Goal: Transaction & Acquisition: Download file/media

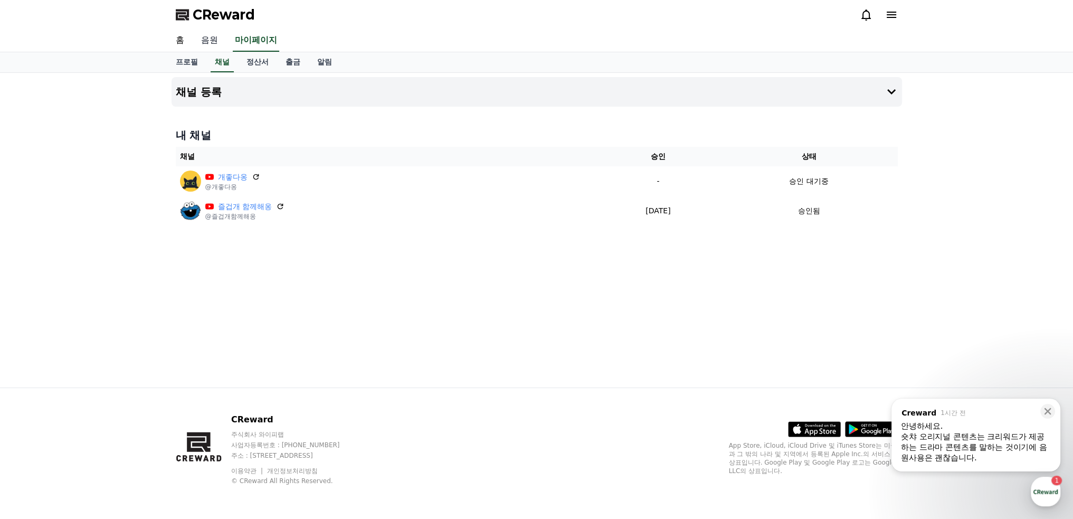
click at [203, 40] on link "음원" at bounding box center [210, 41] width 34 height 22
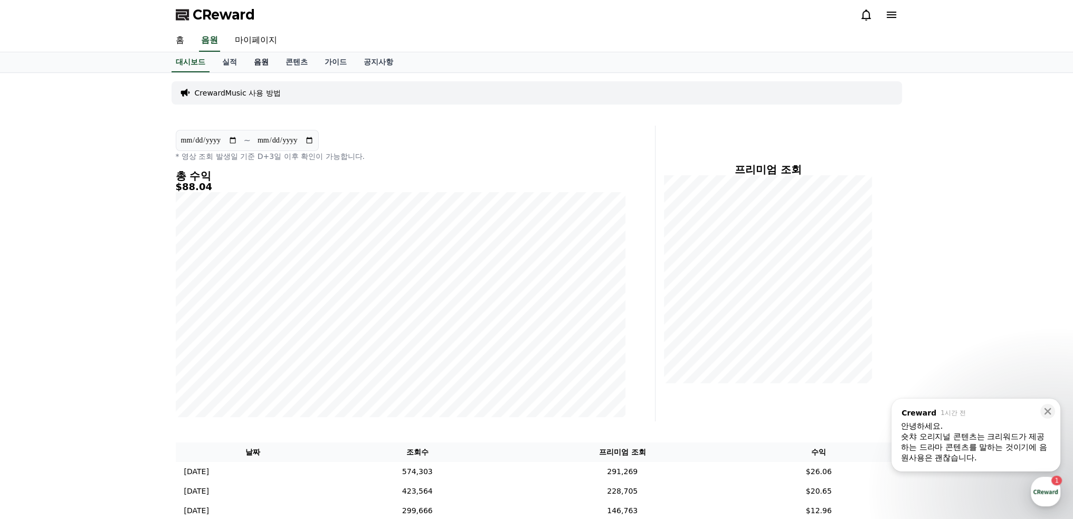
click at [256, 60] on link "음원" at bounding box center [261, 62] width 32 height 20
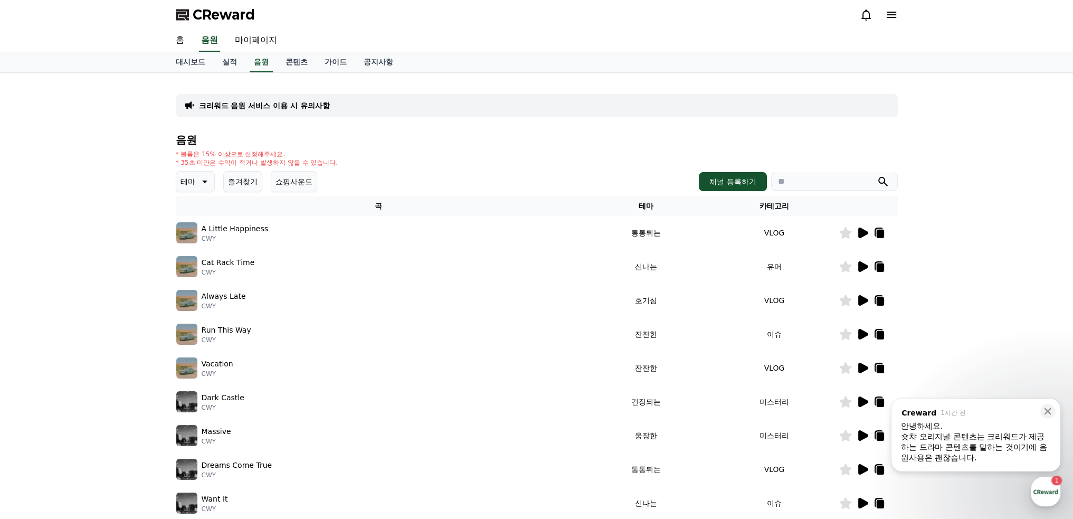
click at [203, 179] on icon at bounding box center [203, 181] width 13 height 13
click at [196, 270] on button "긴장되는" at bounding box center [196, 268] width 38 height 23
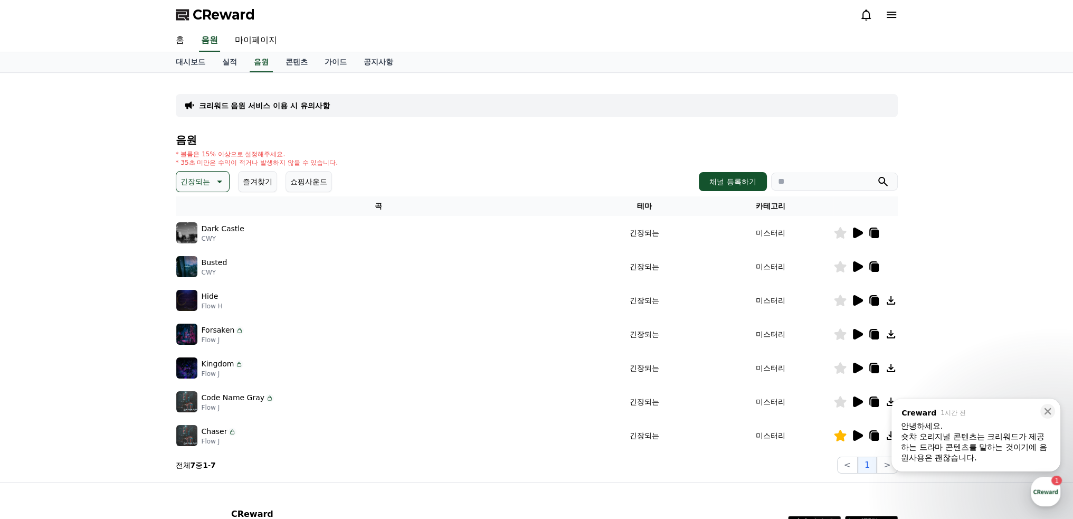
click at [854, 232] on icon at bounding box center [858, 232] width 10 height 11
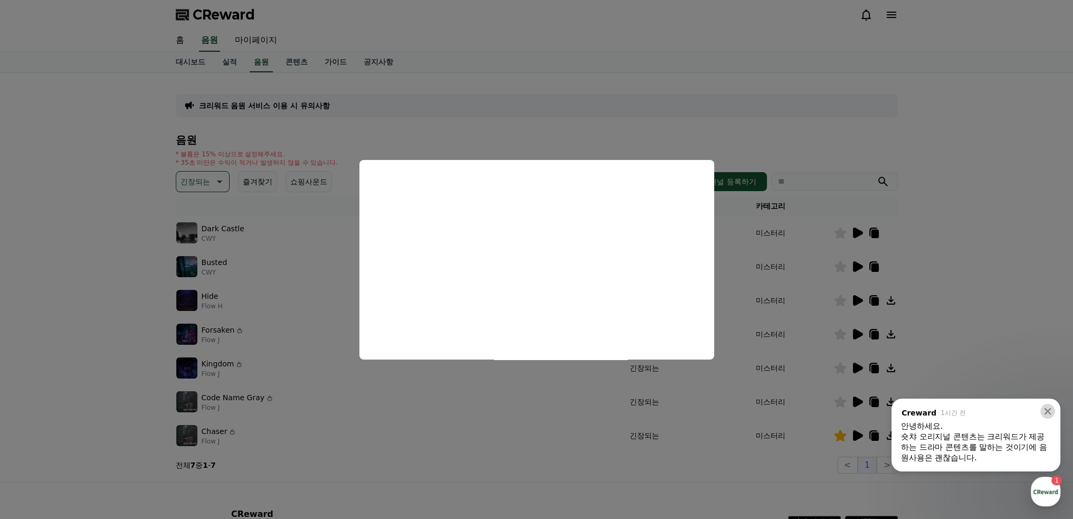
click at [1051, 413] on icon at bounding box center [1047, 411] width 11 height 11
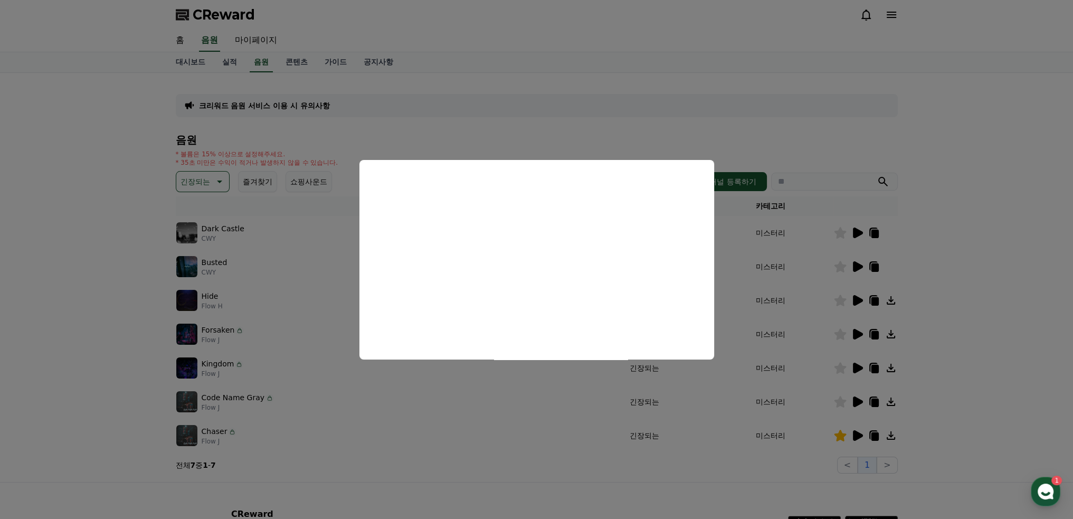
click at [1051, 458] on button "close modal" at bounding box center [536, 259] width 1073 height 519
